Goal: Task Accomplishment & Management: Manage account settings

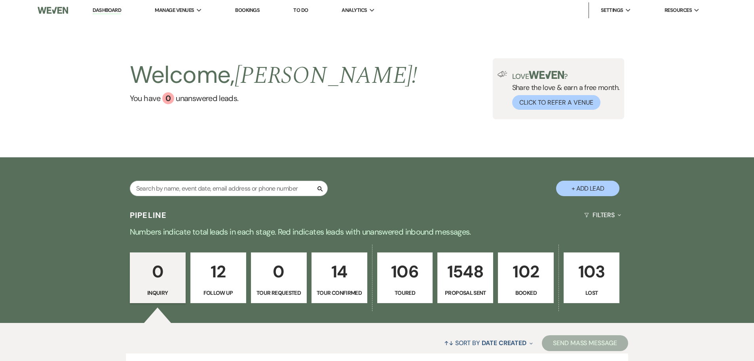
click at [516, 277] on p "102" at bounding box center [526, 271] width 46 height 27
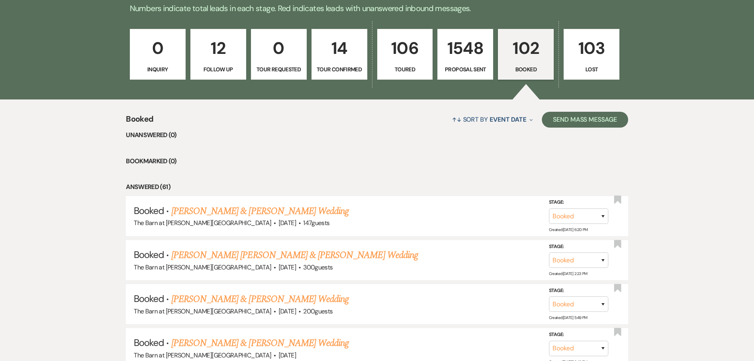
scroll to position [237, 0]
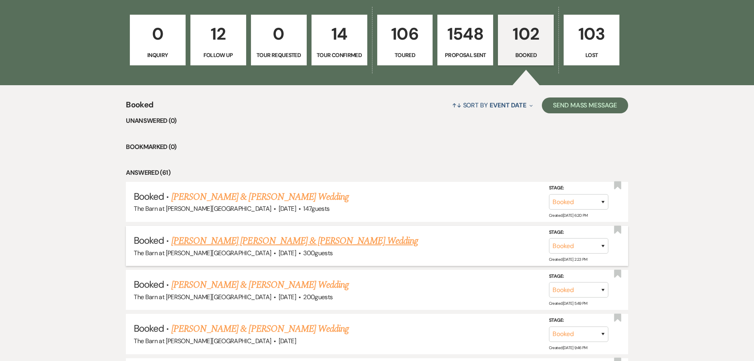
click at [202, 245] on link "[PERSON_NAME] [PERSON_NAME] & [PERSON_NAME] Wedding" at bounding box center [294, 240] width 247 height 14
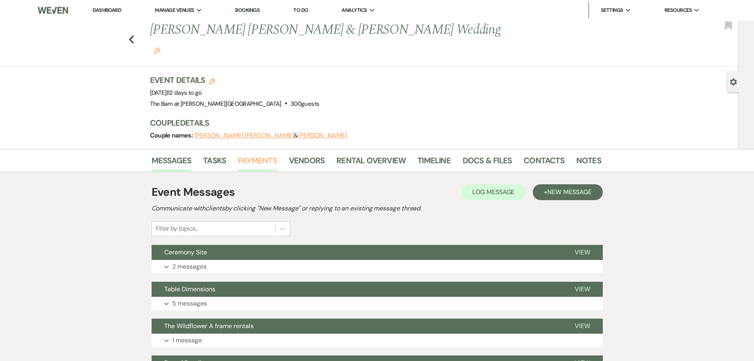
click at [256, 154] on link "Payments" at bounding box center [257, 162] width 39 height 17
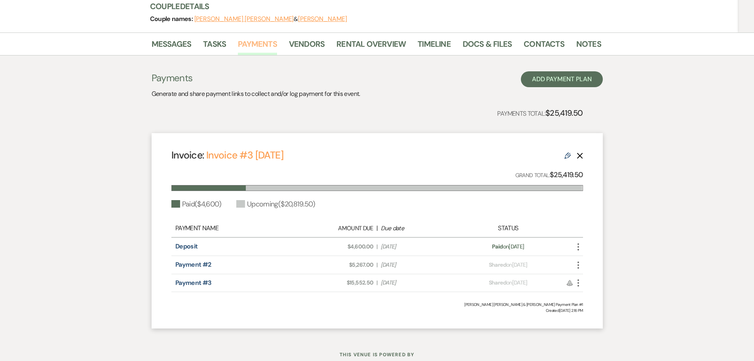
scroll to position [119, 0]
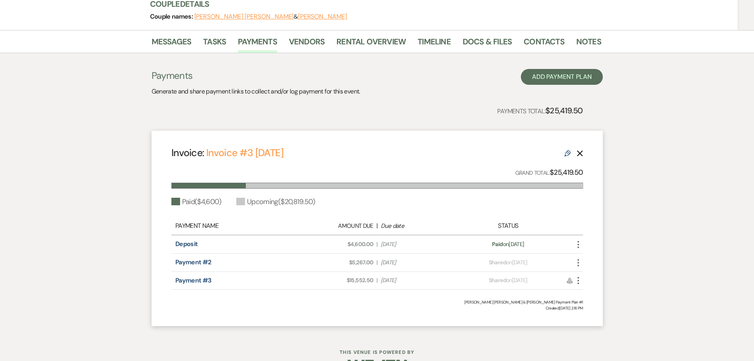
click at [579, 258] on icon "More" at bounding box center [577, 262] width 9 height 9
click at [590, 298] on button "Check [PERSON_NAME] [PERSON_NAME] as Paid" at bounding box center [613, 304] width 80 height 13
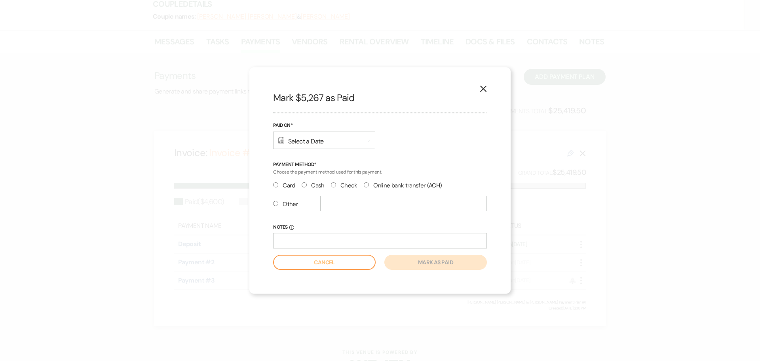
click at [306, 141] on div "Calendar Select a Date Expand" at bounding box center [324, 139] width 102 height 17
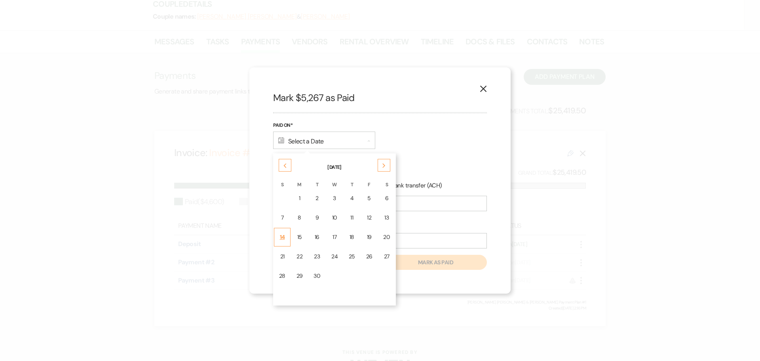
click at [283, 240] on div "14" at bounding box center [282, 237] width 6 height 8
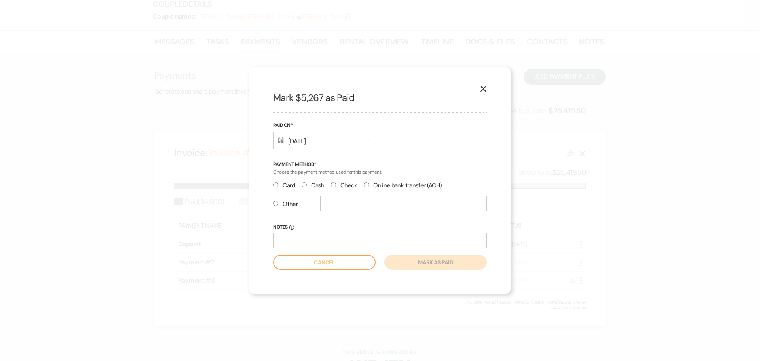
click at [334, 186] on input "Check" at bounding box center [333, 184] width 5 height 5
radio input "true"
click at [303, 237] on input "Notes Info" at bounding box center [380, 240] width 214 height 15
type input "ck# 2386"
click at [462, 267] on button "Mark as paid" at bounding box center [435, 261] width 102 height 15
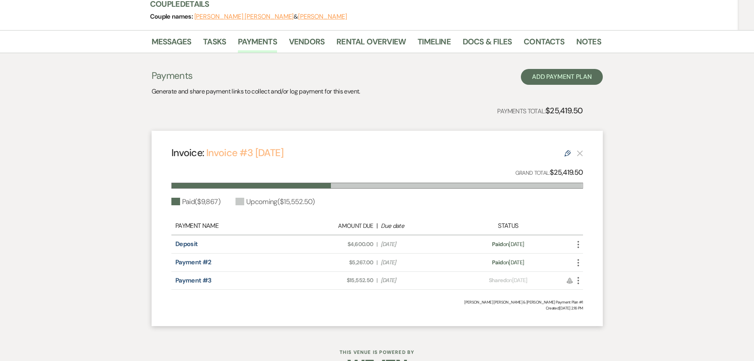
click at [283, 146] on link "Invoice #3 [DATE]" at bounding box center [244, 152] width 77 height 13
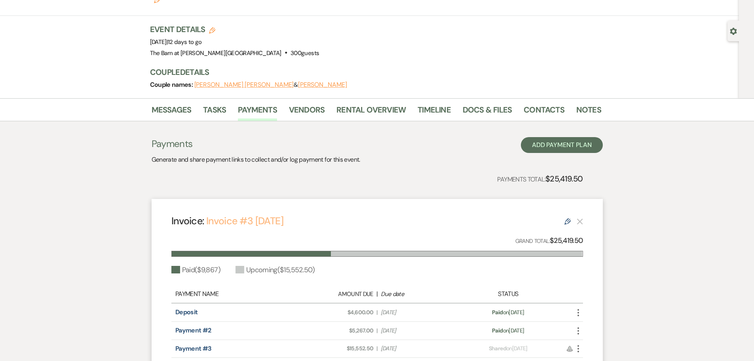
scroll to position [0, 0]
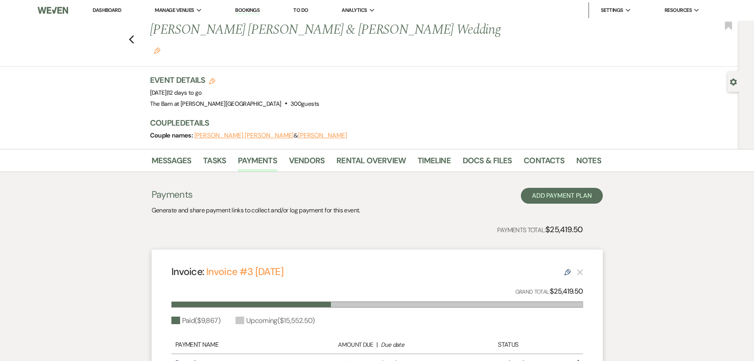
click at [118, 10] on link "Dashboard" at bounding box center [107, 10] width 28 height 7
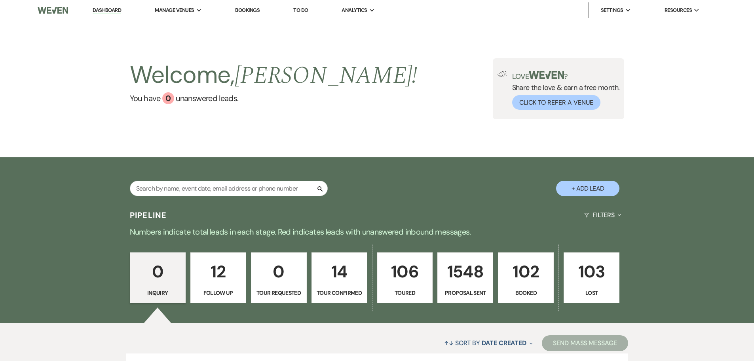
click at [520, 275] on p "102" at bounding box center [526, 271] width 46 height 27
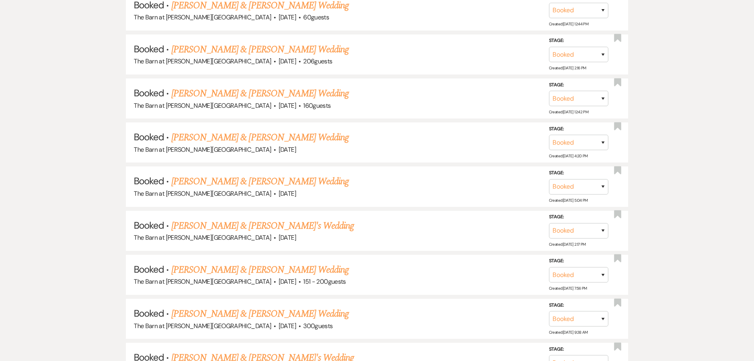
scroll to position [4633, 0]
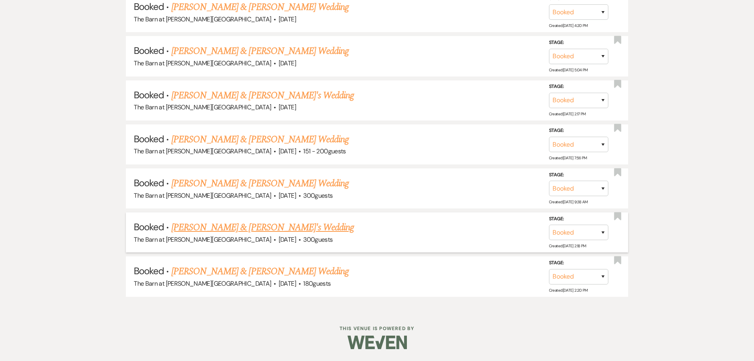
click at [273, 240] on span "·" at bounding box center [274, 240] width 2 height 0
click at [222, 228] on link "[PERSON_NAME] & [PERSON_NAME]'s Wedding" at bounding box center [262, 227] width 183 height 14
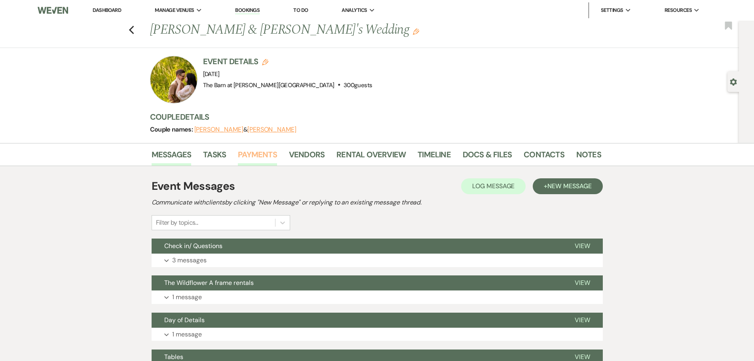
click at [262, 156] on link "Payments" at bounding box center [257, 156] width 39 height 17
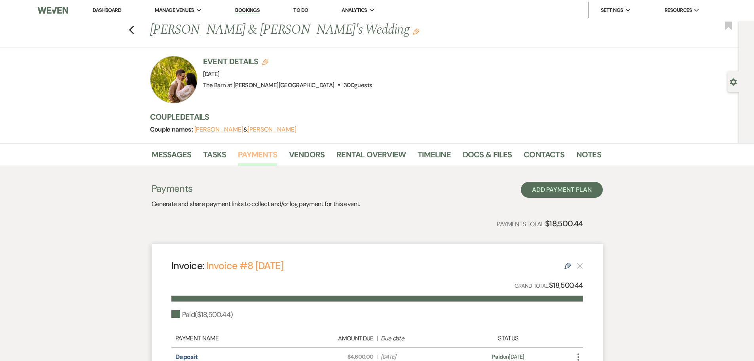
scroll to position [119, 0]
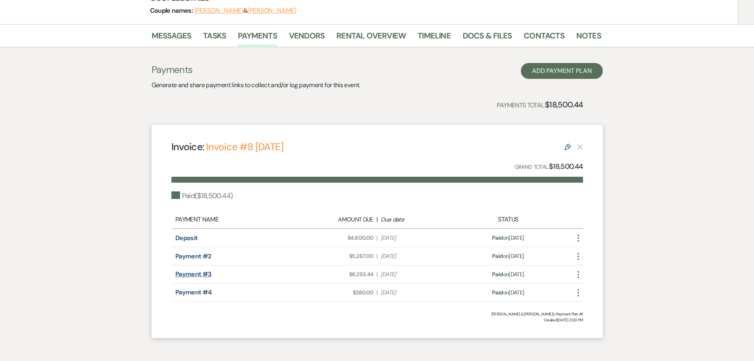
click at [195, 275] on link "Payment #3" at bounding box center [193, 273] width 36 height 8
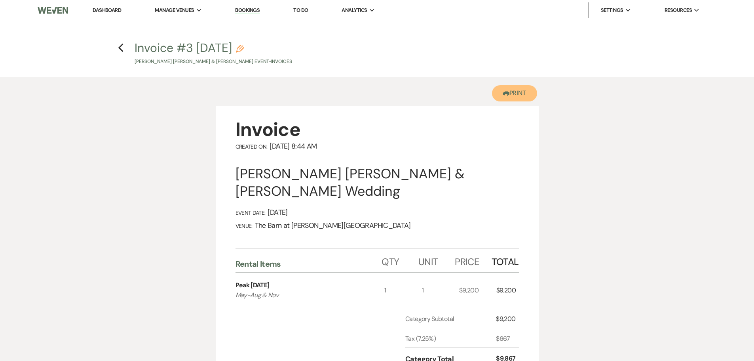
click at [510, 89] on button "Printer Print" at bounding box center [515, 93] width 46 height 16
